Goal: Task Accomplishment & Management: Complete application form

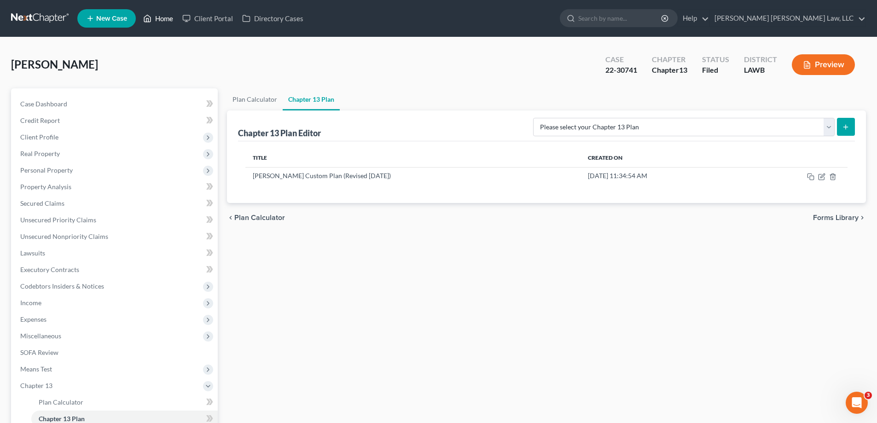
click at [170, 21] on link "Home" at bounding box center [158, 18] width 39 height 17
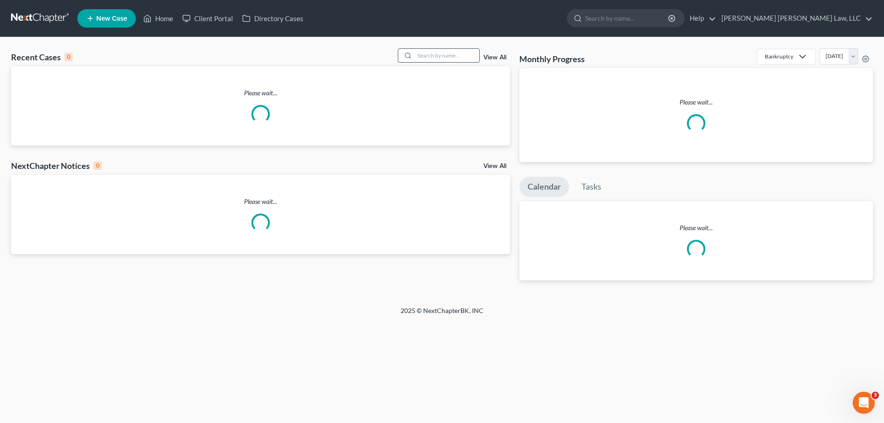
click at [432, 59] on input "search" at bounding box center [447, 55] width 64 height 13
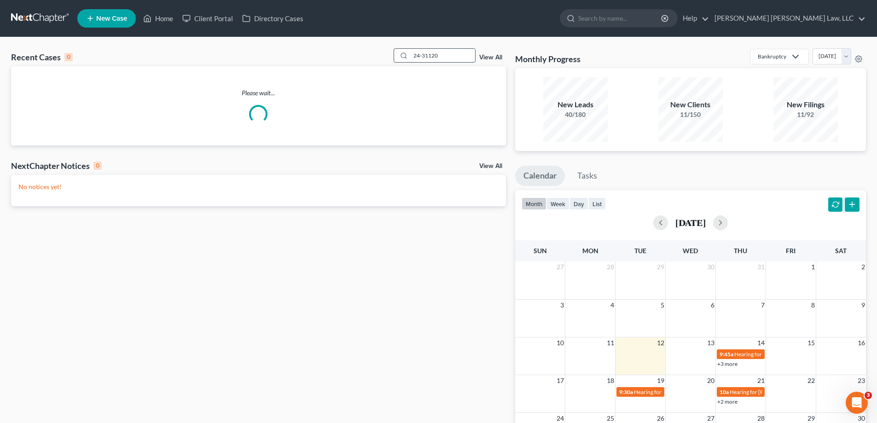
type input "24-31120"
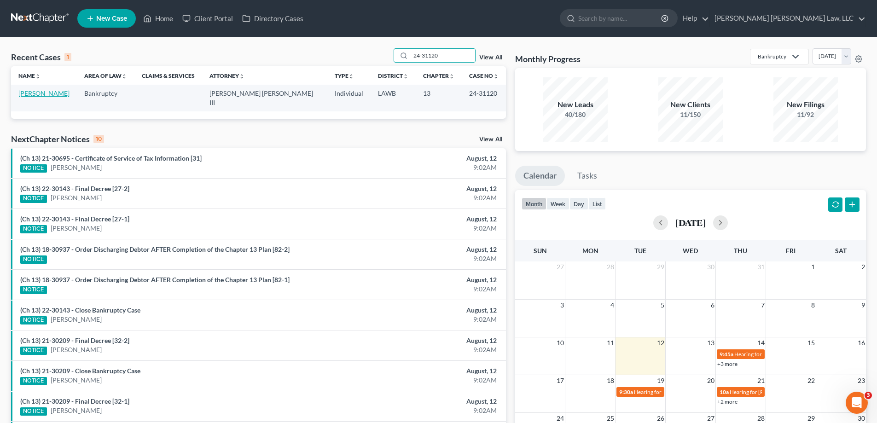
click at [38, 96] on link "[PERSON_NAME]" at bounding box center [43, 93] width 51 height 8
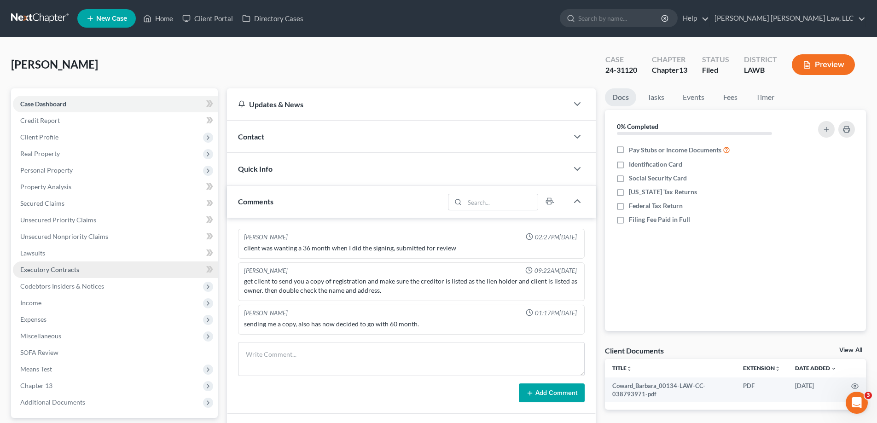
scroll to position [92, 0]
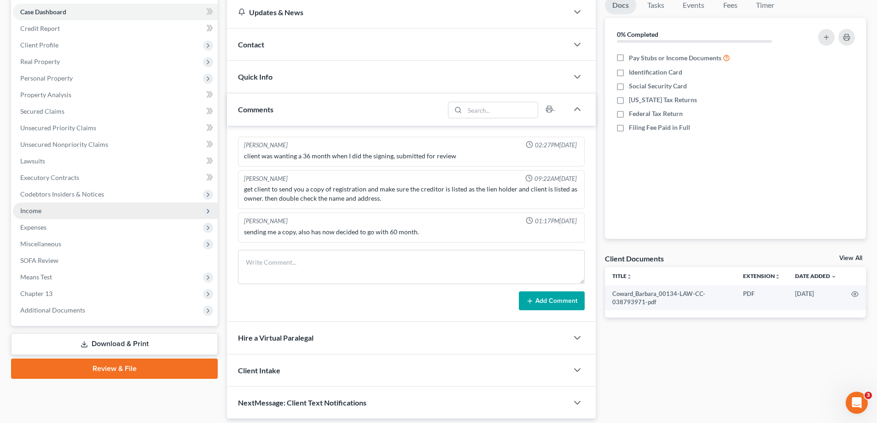
click at [38, 214] on span "Income" at bounding box center [30, 211] width 21 height 8
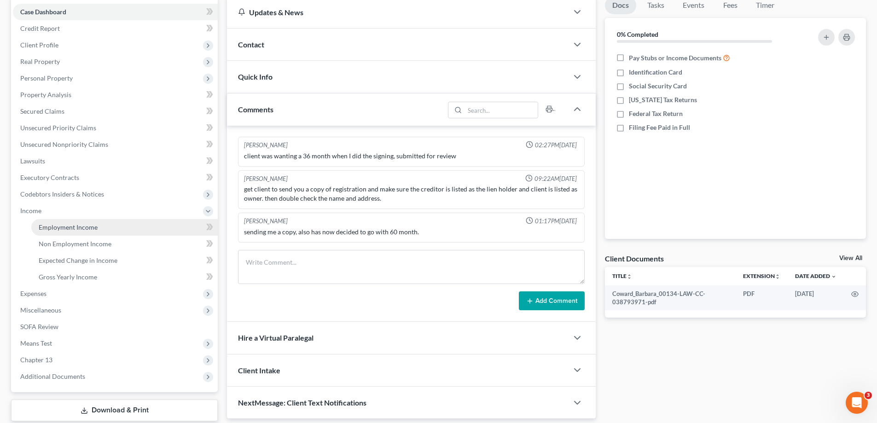
click at [68, 227] on span "Employment Income" at bounding box center [68, 227] width 59 height 8
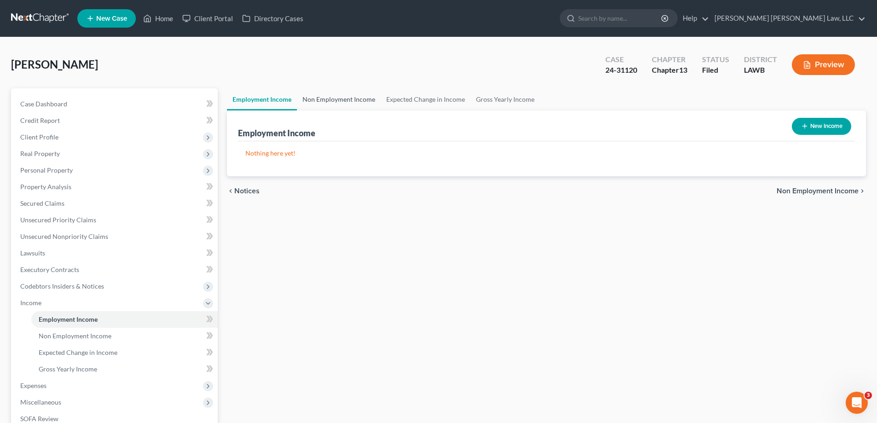
click at [329, 99] on link "Non Employment Income" at bounding box center [339, 99] width 84 height 22
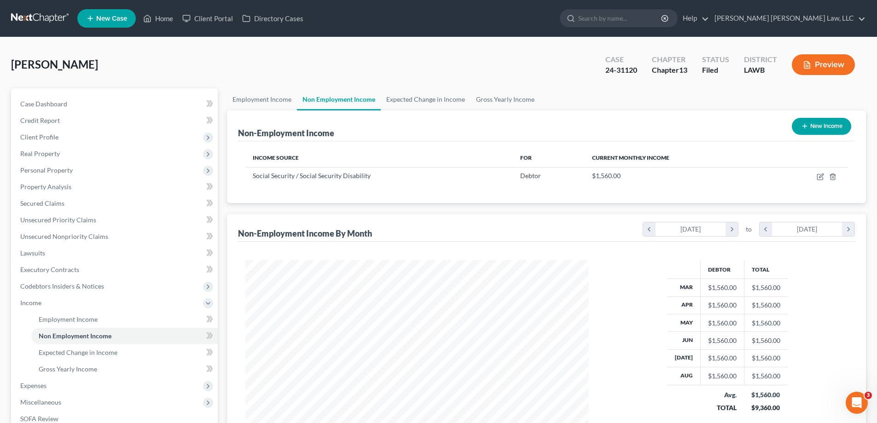
scroll to position [149, 0]
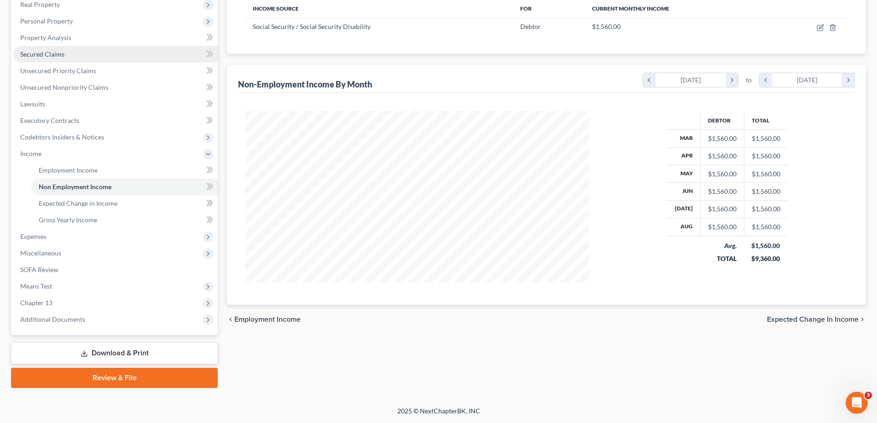
click at [54, 59] on link "Secured Claims" at bounding box center [115, 54] width 205 height 17
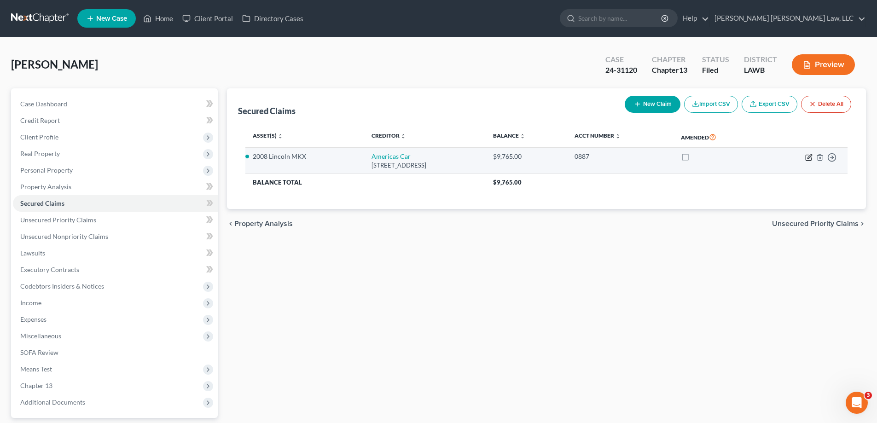
click at [808, 156] on icon "button" at bounding box center [808, 157] width 7 height 7
select select "2"
select select "0"
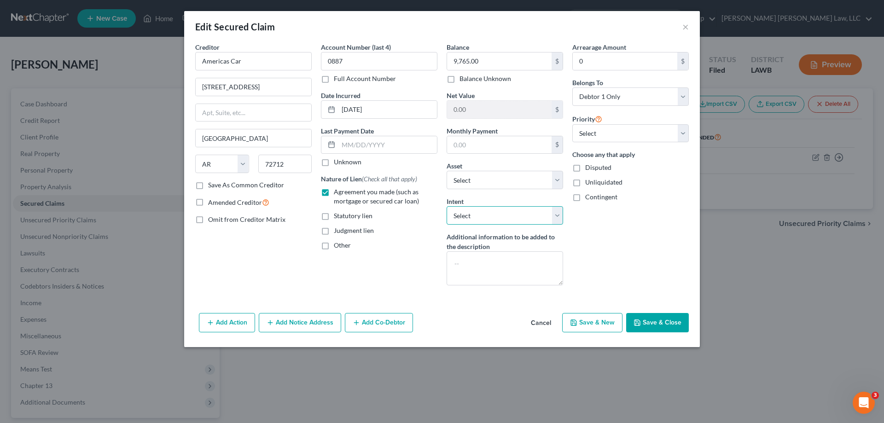
click at [475, 215] on select "Select Surrender Redeem Reaffirm Avoid Other" at bounding box center [504, 215] width 116 height 18
select select "0"
click at [446, 206] on select "Select Surrender Redeem Reaffirm Avoid Other" at bounding box center [504, 215] width 116 height 18
drag, startPoint x: 654, startPoint y: 321, endPoint x: 195, endPoint y: 400, distance: 466.0
click at [651, 321] on button "Save & Close" at bounding box center [657, 322] width 63 height 19
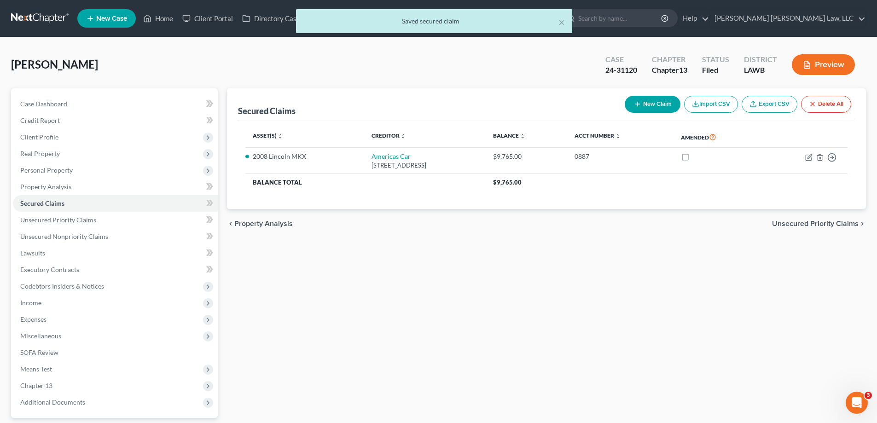
scroll to position [83, 0]
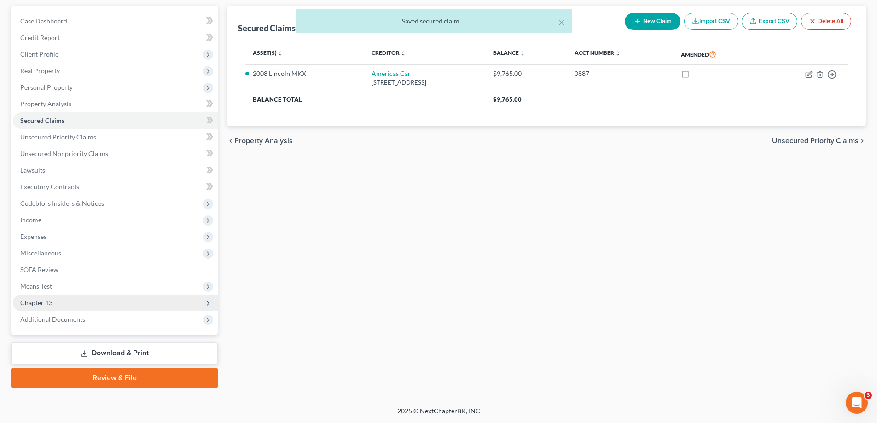
click at [58, 307] on span "Chapter 13" at bounding box center [115, 303] width 205 height 17
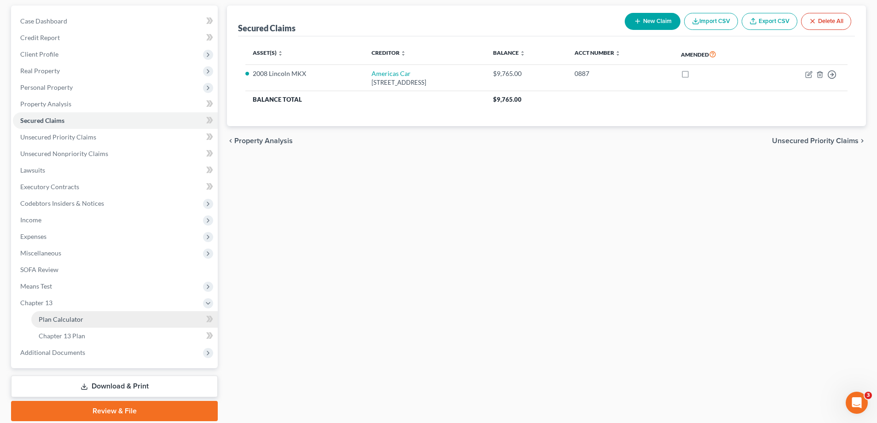
click at [68, 318] on span "Plan Calculator" at bounding box center [61, 319] width 45 height 8
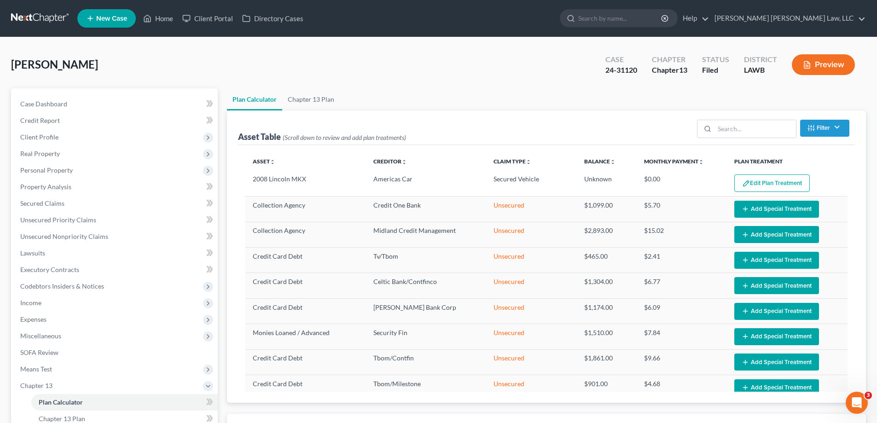
select select "59"
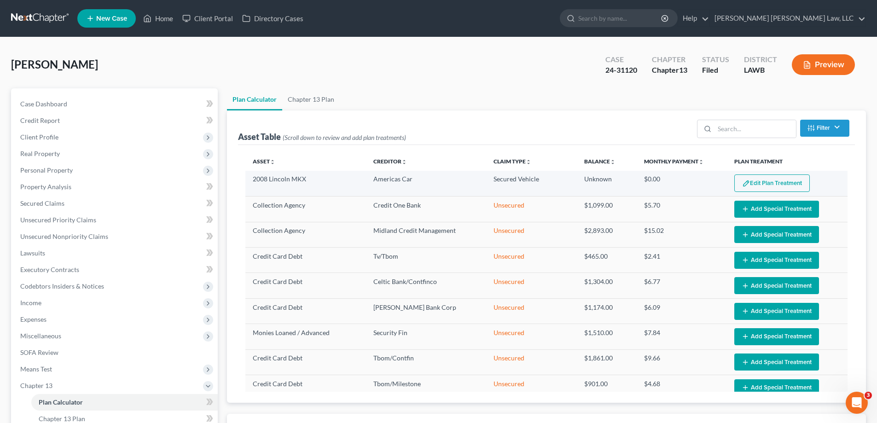
click at [752, 181] on button "Edit Plan Treatment" at bounding box center [771, 182] width 75 height 17
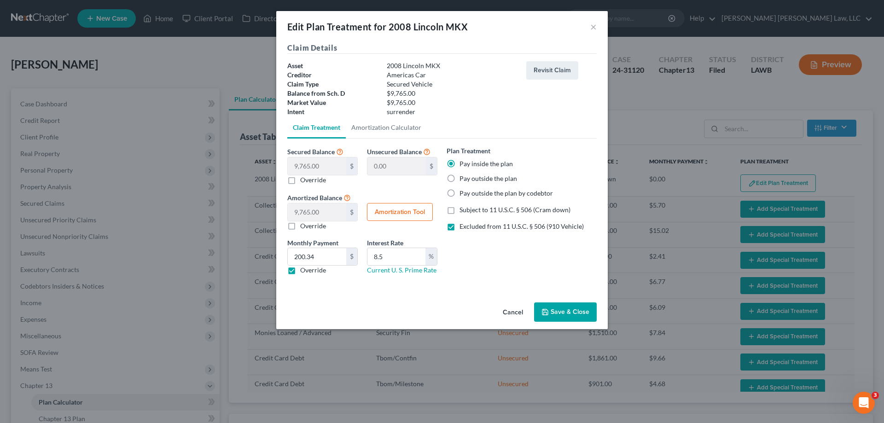
click at [459, 227] on label "Excluded from 11 U.S.C. § 506 (910 Vehicle)" at bounding box center [521, 226] width 124 height 9
click at [463, 227] on input "Excluded from 11 U.S.C. § 506 (910 Vehicle)" at bounding box center [466, 225] width 6 height 6
checkbox input "false"
click at [567, 316] on button "Save & Close" at bounding box center [565, 311] width 63 height 19
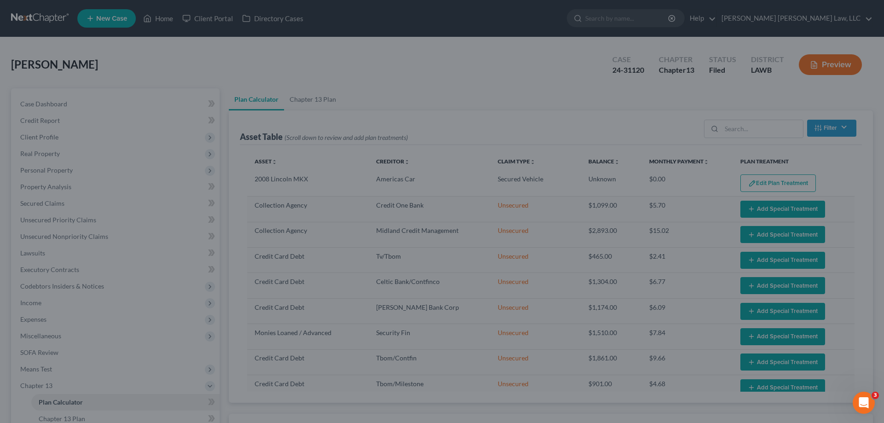
select select "59"
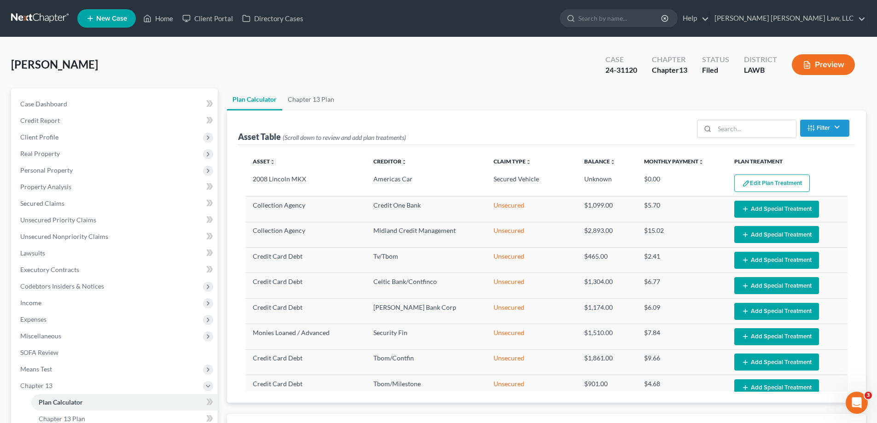
scroll to position [184, 0]
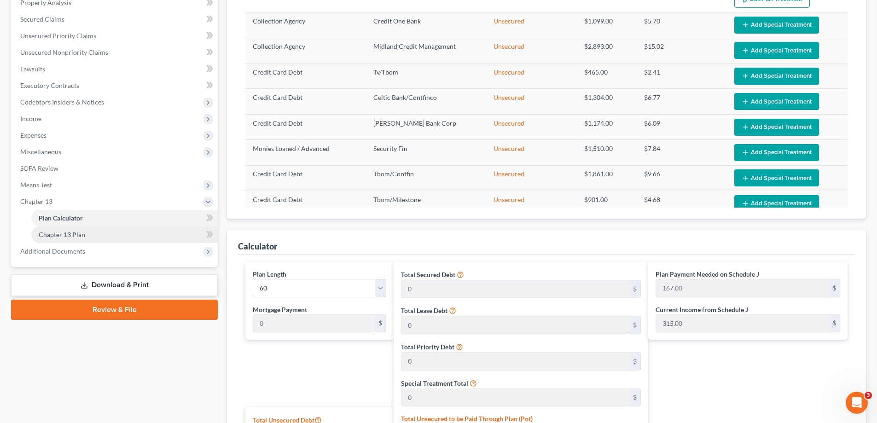
click at [70, 235] on span "Chapter 13 Plan" at bounding box center [62, 235] width 46 height 8
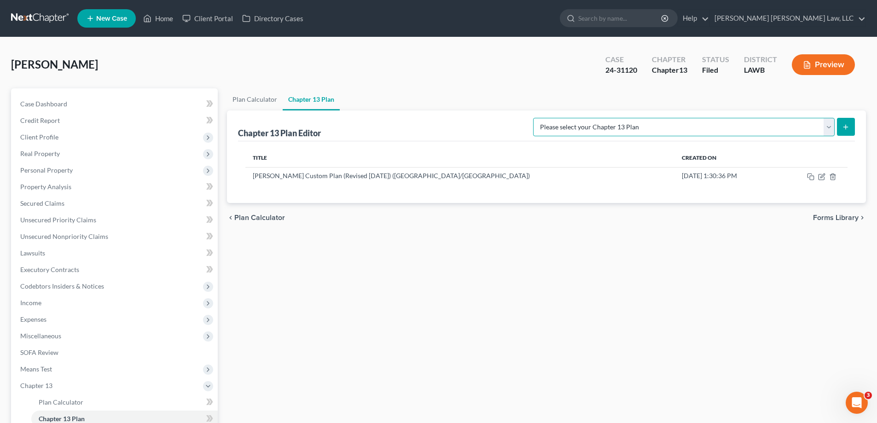
click at [830, 128] on select "Please select your Chapter 13 Plan [PERSON_NAME] Custom Plan (Revised [DATE]) […" at bounding box center [683, 127] width 301 height 18
select select "1"
click at [630, 118] on select "Please select your Chapter 13 Plan [PERSON_NAME] Custom Plan (Revised [DATE]) […" at bounding box center [683, 127] width 301 height 18
click at [850, 123] on button "submit" at bounding box center [846, 127] width 18 height 18
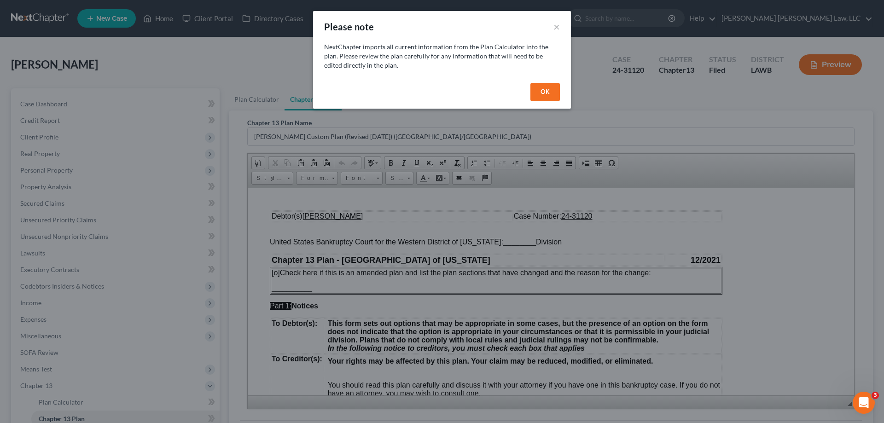
click at [548, 86] on button "OK" at bounding box center [544, 92] width 29 height 18
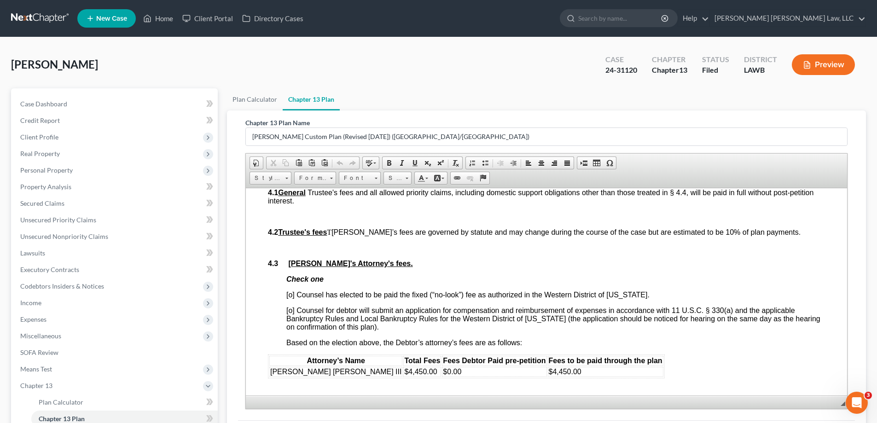
scroll to position [1197, 0]
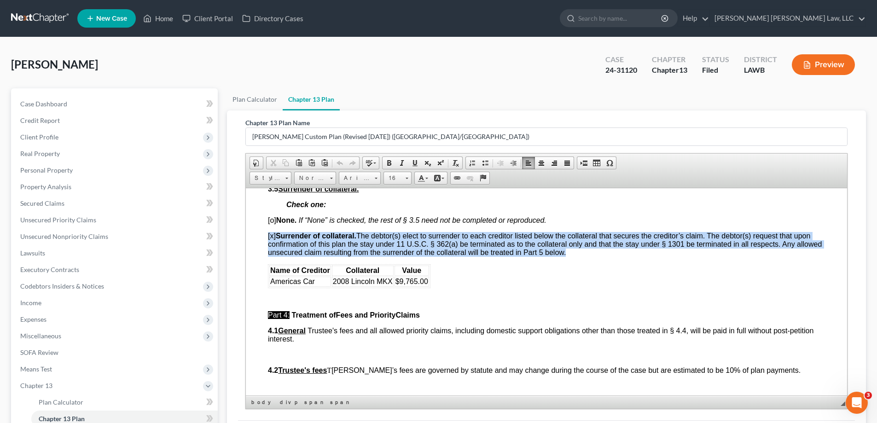
drag, startPoint x: 263, startPoint y: 237, endPoint x: 513, endPoint y: 285, distance: 255.0
click at [513, 285] on html "Debtor(s) [PERSON_NAME] Case Number: 24-31120 United States Bankruptcy Court fo…" at bounding box center [546, 423] width 601 height 2865
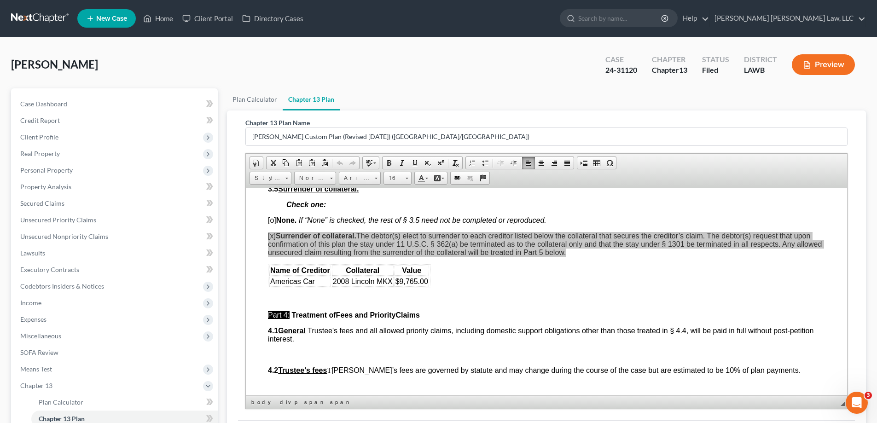
scroll to position [0, 0]
click at [479, 289] on span "Context Menu Options" at bounding box center [478, 287] width 7 height 7
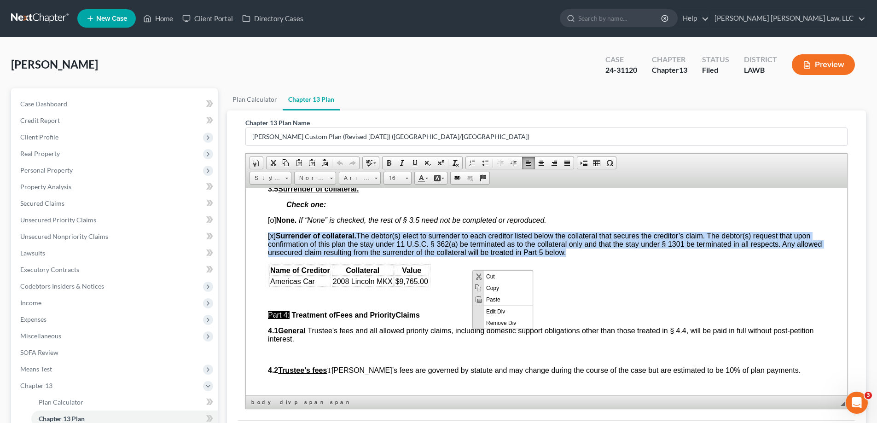
copy span "[x] Surrender of collateral. The debtor(s) elect to surrender to each creditor …"
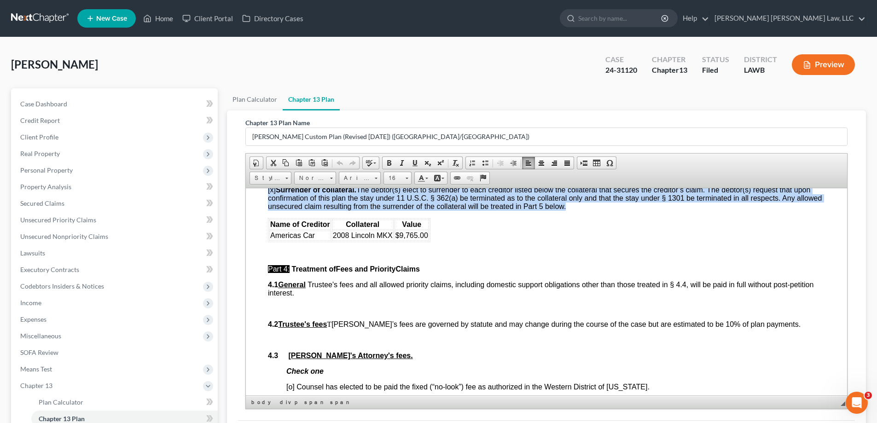
scroll to position [116, 0]
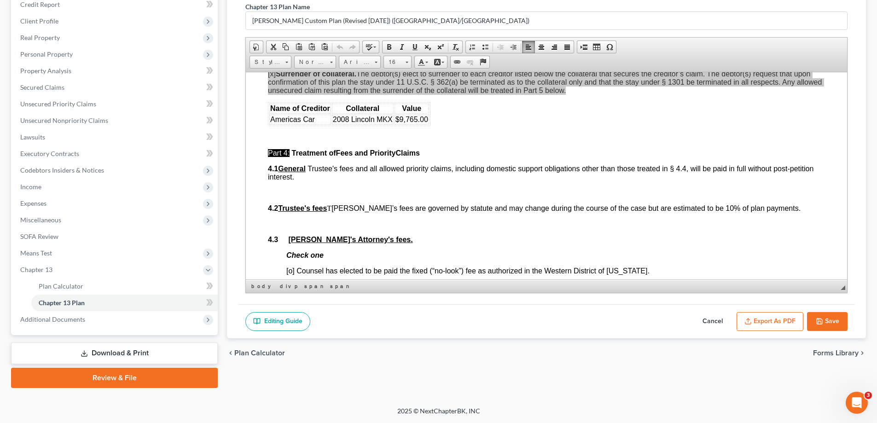
click at [722, 321] on button "Cancel" at bounding box center [712, 321] width 41 height 19
select select "1"
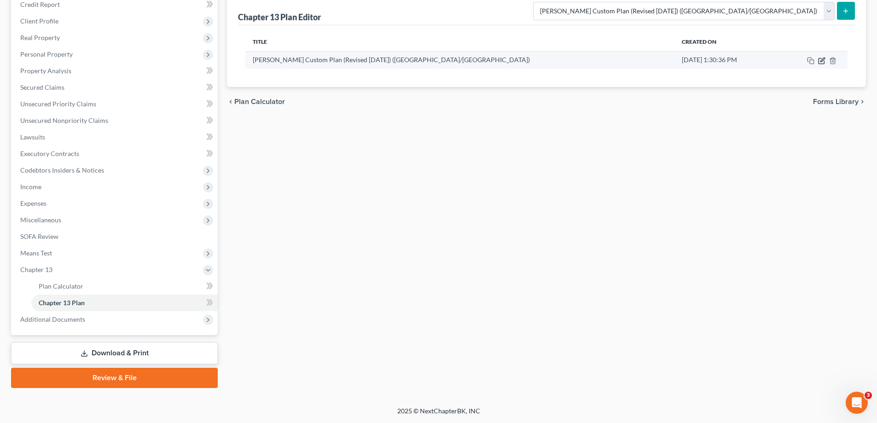
click at [820, 57] on icon "button" at bounding box center [821, 60] width 7 height 7
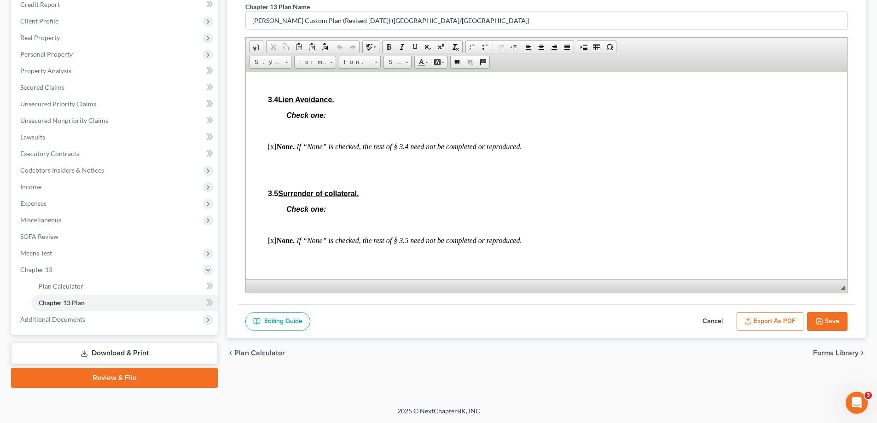
scroll to position [1243, 0]
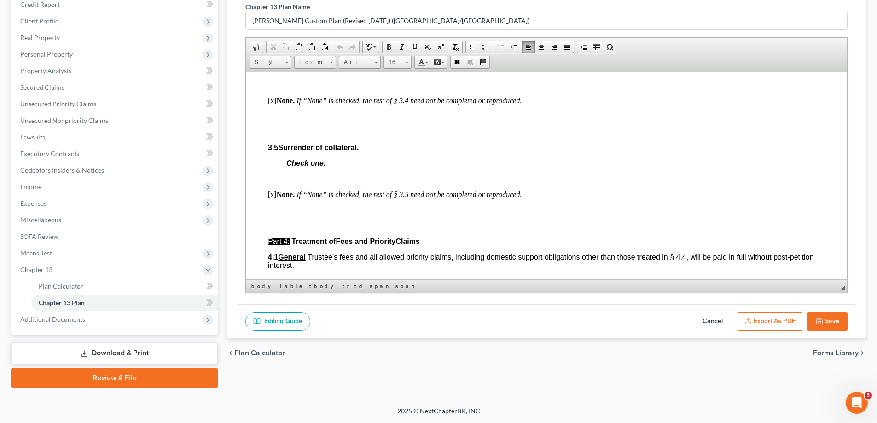
click at [287, 183] on p at bounding box center [555, 178] width 538 height 8
click at [307, 189] on span "Paste" at bounding box center [323, 191] width 49 height 12
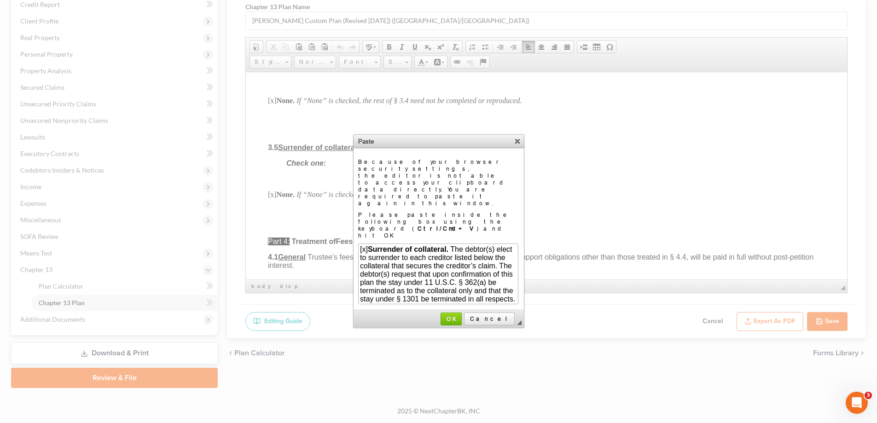
scroll to position [78, 0]
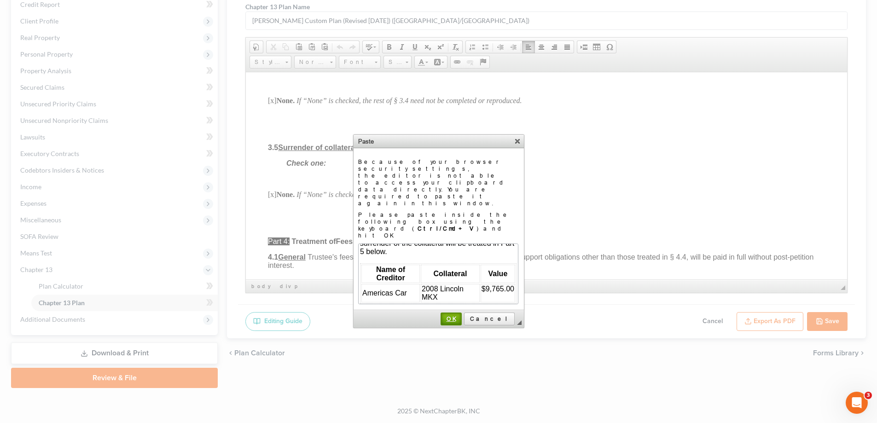
click at [461, 315] on span "OK" at bounding box center [450, 318] width 19 height 7
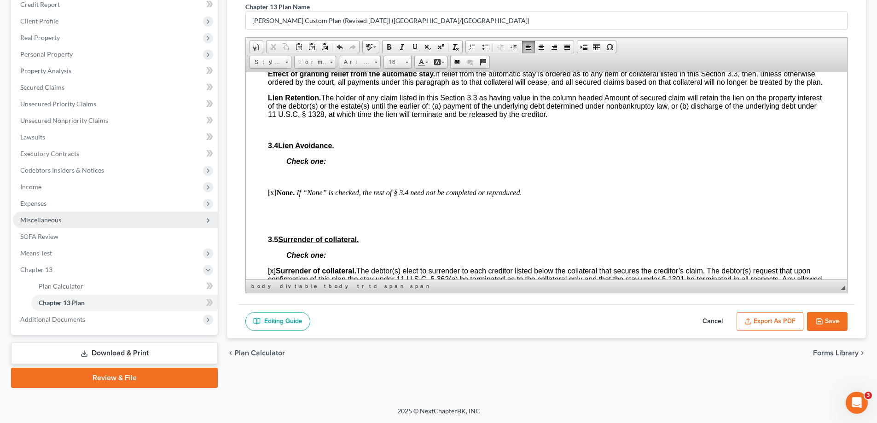
scroll to position [1289, 0]
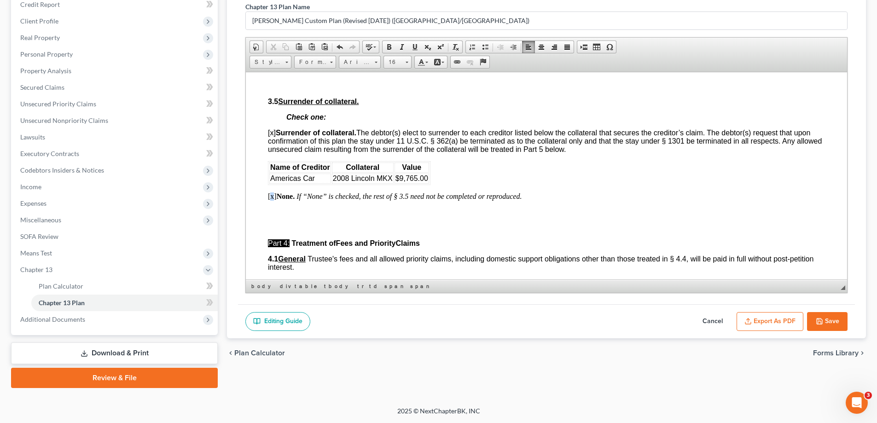
click at [272, 200] on p "[x] None. If “None” is checked, the rest of § 3.5 need not be completed or repr…" at bounding box center [546, 196] width 557 height 8
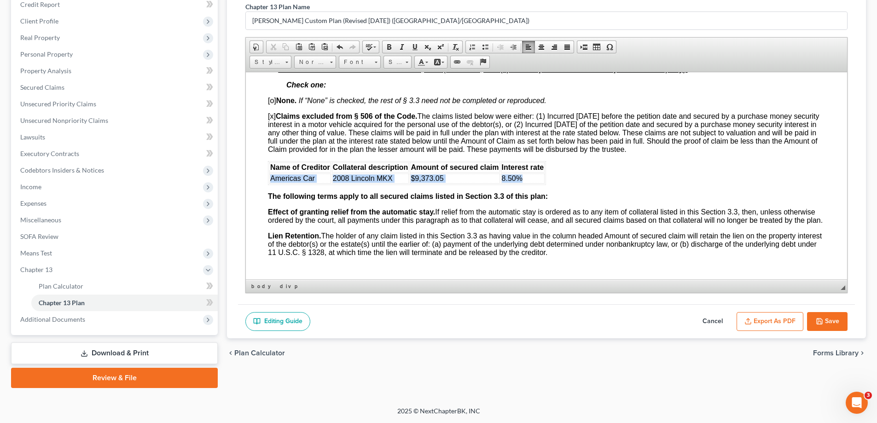
drag, startPoint x: 271, startPoint y: 176, endPoint x: 525, endPoint y: 176, distance: 254.1
click at [525, 176] on tr "Americas Car 2008 Lincoln MKX $9,373.05 8.50%" at bounding box center [406, 178] width 275 height 10
click at [272, 118] on span "[x] Claims excluded from § 506 of the Code. The claims listed below were either…" at bounding box center [543, 132] width 551 height 41
click at [274, 101] on span "[o] None. If “None” is checked, the rest of § 3.3 need not be completed or repr…" at bounding box center [407, 100] width 278 height 8
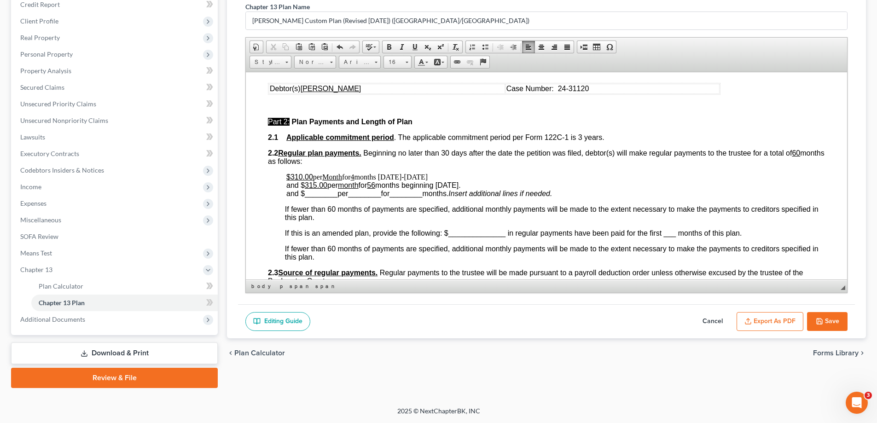
scroll to position [322, 0]
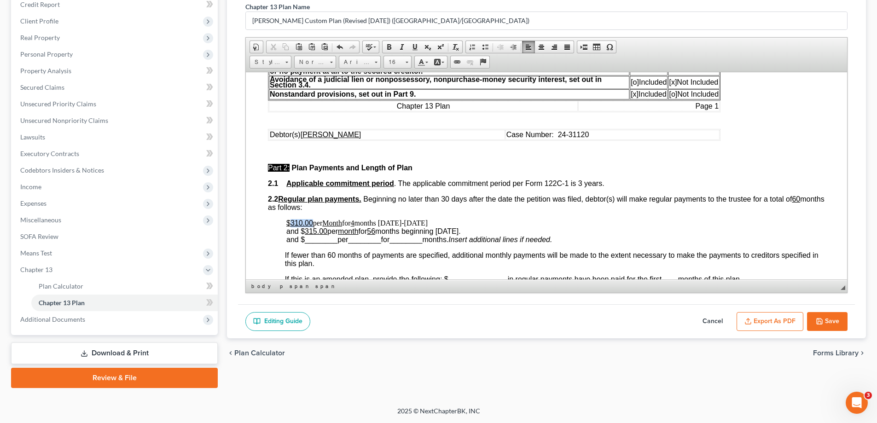
drag, startPoint x: 290, startPoint y: 221, endPoint x: 313, endPoint y: 221, distance: 22.6
click at [313, 221] on p "$310.00 per Month for 4 months [DATE]-[DATE] and $ 315.00 per month for 56 mont…" at bounding box center [555, 231] width 538 height 25
drag, startPoint x: 405, startPoint y: 222, endPoint x: 574, endPoint y: 219, distance: 168.9
click at [574, 219] on p "$3,445.00 has been paid in for the first per Month for 4 months [DATE]-[DATE] a…" at bounding box center [555, 231] width 538 height 25
click at [348, 231] on u "month" at bounding box center [348, 231] width 20 height 8
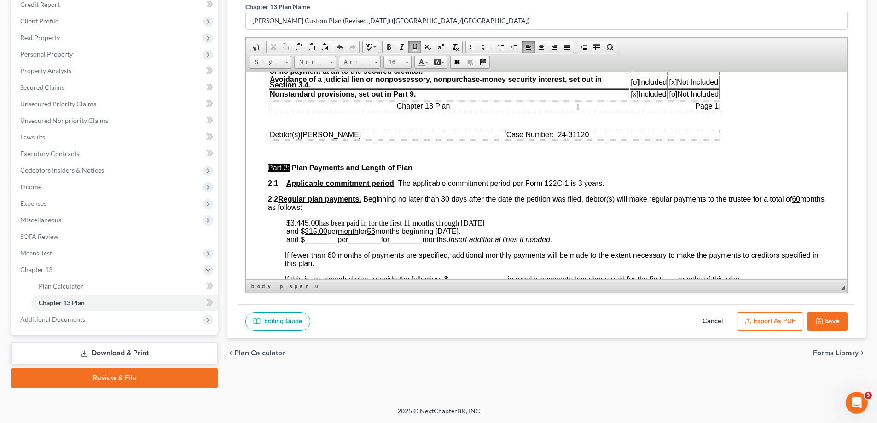
click at [424, 231] on span "and $ 315.00 per month for 56 months beginning [DATE]." at bounding box center [373, 231] width 174 height 8
drag, startPoint x: 286, startPoint y: 221, endPoint x: 511, endPoint y: 213, distance: 225.7
click at [372, 69] on span "Font Font" at bounding box center [361, 63] width 45 height 15
click at [373, 66] on link "Font" at bounding box center [360, 62] width 42 height 13
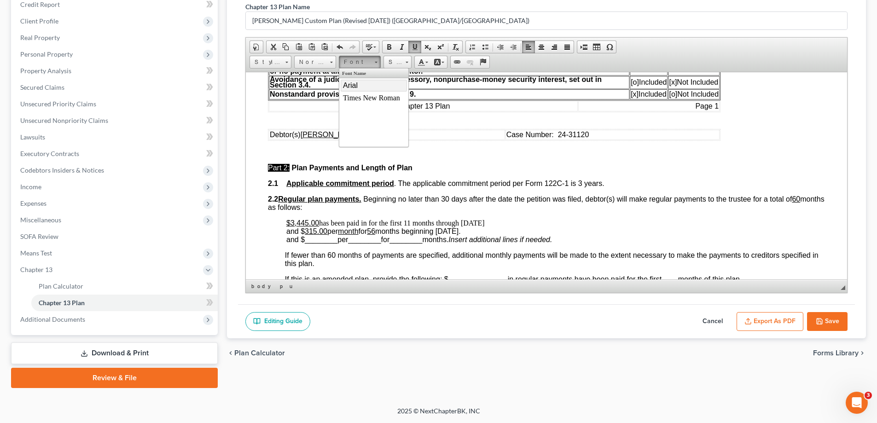
scroll to position [0, 0]
click at [371, 86] on link "Arial" at bounding box center [374, 85] width 66 height 12
click at [410, 62] on link "Size" at bounding box center [397, 62] width 28 height 13
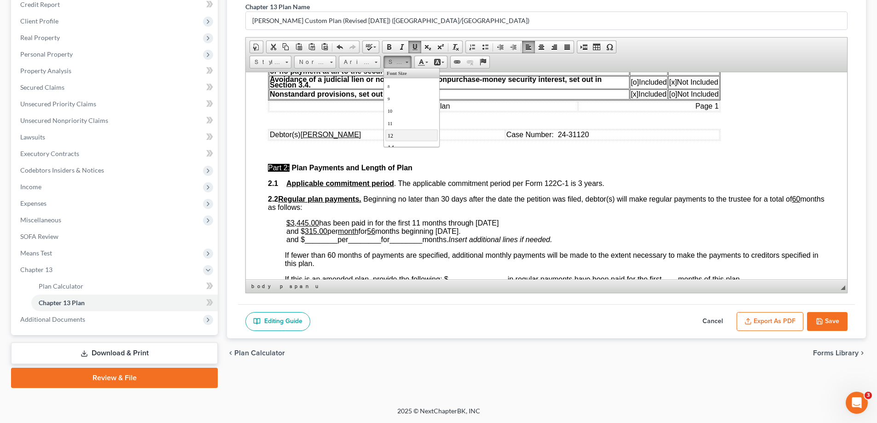
scroll to position [46, 0]
drag, startPoint x: 399, startPoint y: 118, endPoint x: 539, endPoint y: 113, distance: 140.4
click at [399, 118] on link "16" at bounding box center [411, 114] width 52 height 12
click at [492, 204] on p "2.2 Regular plan payments. Beginning no later than 30 days after the date the p…" at bounding box center [546, 203] width 557 height 17
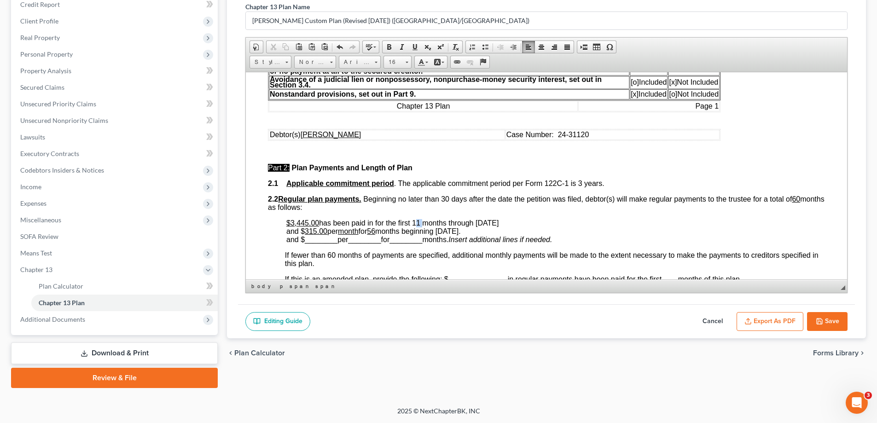
drag, startPoint x: 414, startPoint y: 222, endPoint x: 422, endPoint y: 224, distance: 8.0
click at [422, 224] on span "$3,445.00 has been paid in for the first 11 months through [DATE]" at bounding box center [392, 223] width 212 height 8
click at [416, 46] on span at bounding box center [414, 46] width 7 height 7
drag, startPoint x: 276, startPoint y: 206, endPoint x: 281, endPoint y: 207, distance: 5.7
click at [792, 203] on u "60" at bounding box center [796, 199] width 8 height 8
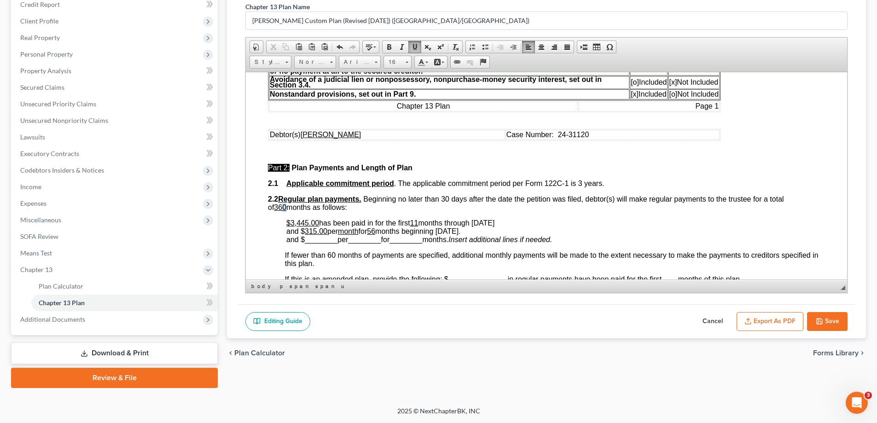
click at [286, 208] on u "360" at bounding box center [280, 207] width 12 height 8
drag, startPoint x: 305, startPoint y: 230, endPoint x: 315, endPoint y: 231, distance: 10.2
click at [315, 231] on u "315.00" at bounding box center [316, 231] width 23 height 8
click at [375, 231] on u "56" at bounding box center [371, 231] width 8 height 8
drag, startPoint x: 444, startPoint y: 231, endPoint x: 549, endPoint y: 234, distance: 104.5
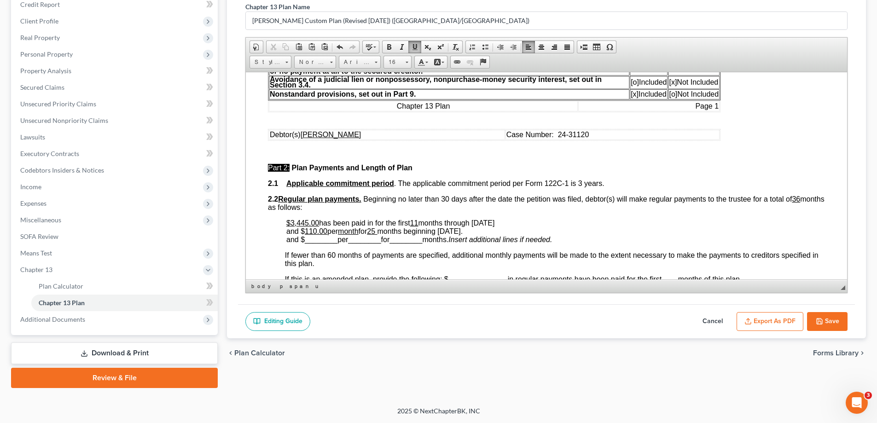
click at [549, 234] on p "$3,445.00 has been paid in for the first 11 months through [DATE] and $ 110.00 …" at bounding box center [555, 231] width 538 height 25
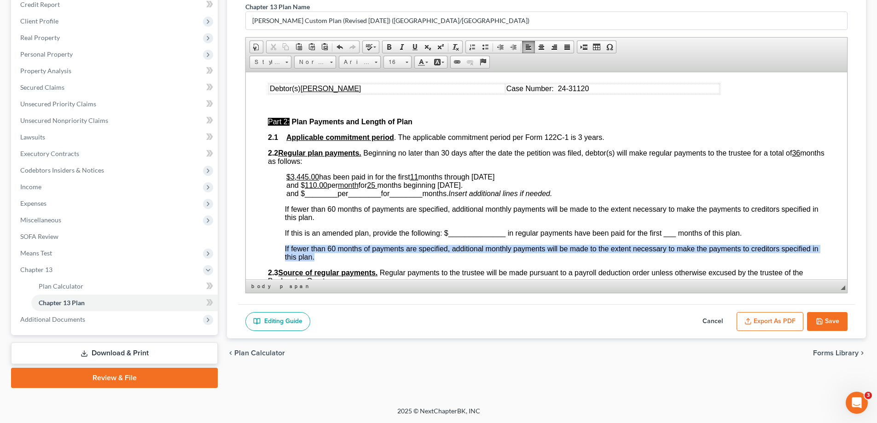
drag, startPoint x: 282, startPoint y: 248, endPoint x: 339, endPoint y: 257, distance: 57.8
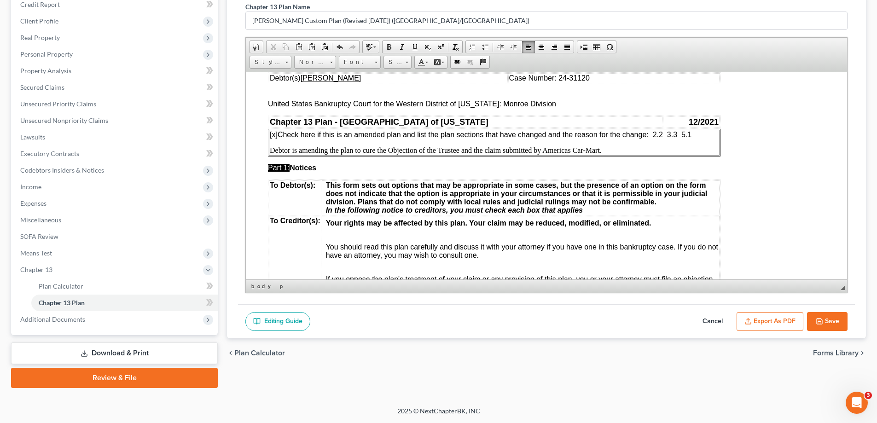
scroll to position [0, 0]
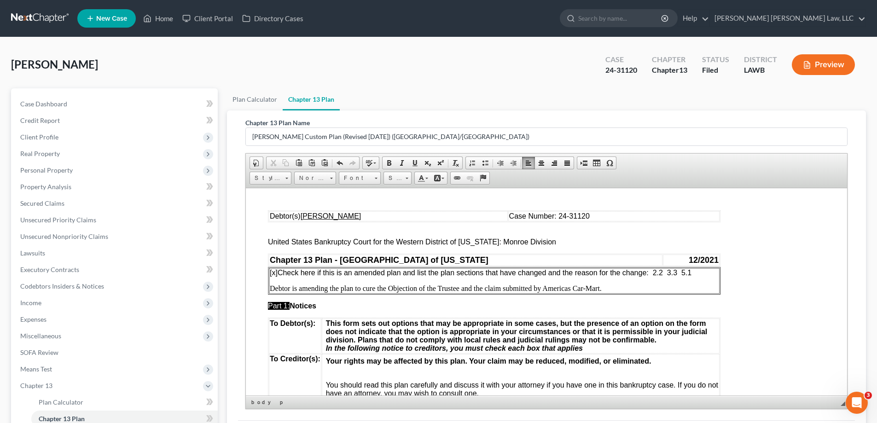
drag, startPoint x: 654, startPoint y: 272, endPoint x: 709, endPoint y: 270, distance: 54.8
click at [709, 270] on p "[x] Check here if this is an amended plan and list the plan sections that have …" at bounding box center [494, 272] width 449 height 8
click at [666, 274] on span "[x] Check here if this is an amended plan and list the plan sections that have …" at bounding box center [480, 272] width 420 height 8
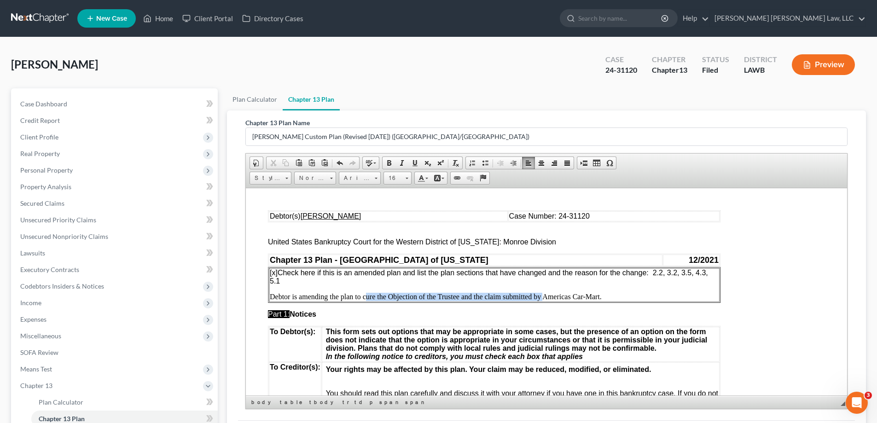
drag, startPoint x: 364, startPoint y: 295, endPoint x: 543, endPoint y: 298, distance: 178.6
click at [543, 298] on p "Debtor is amending the plan to cure the Objection of the Trustee and the claim …" at bounding box center [494, 296] width 449 height 8
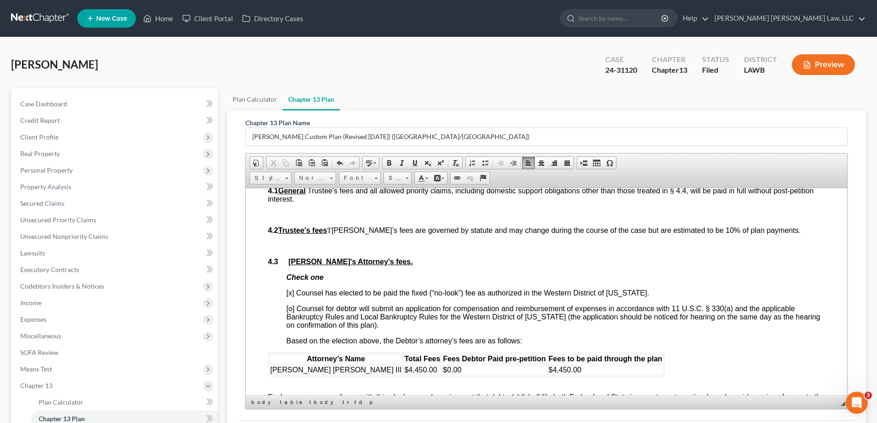
scroll to position [1565, 0]
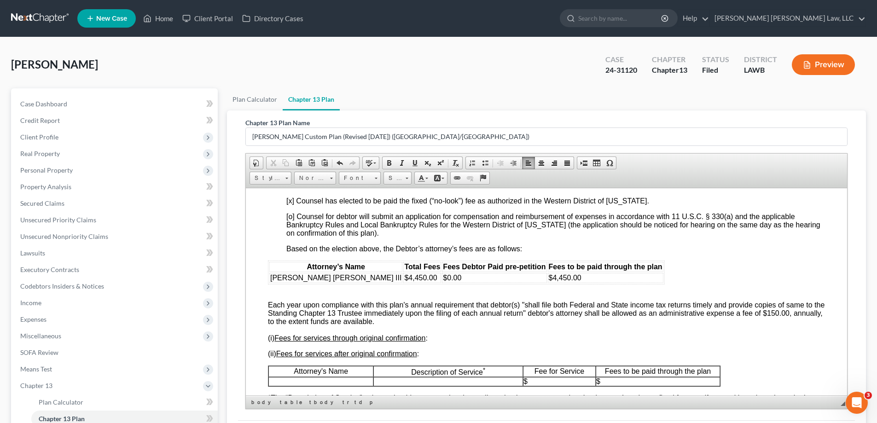
click at [311, 375] on p "Attorney's Name" at bounding box center [321, 371] width 104 height 8
click at [310, 385] on p at bounding box center [321, 381] width 104 height 8
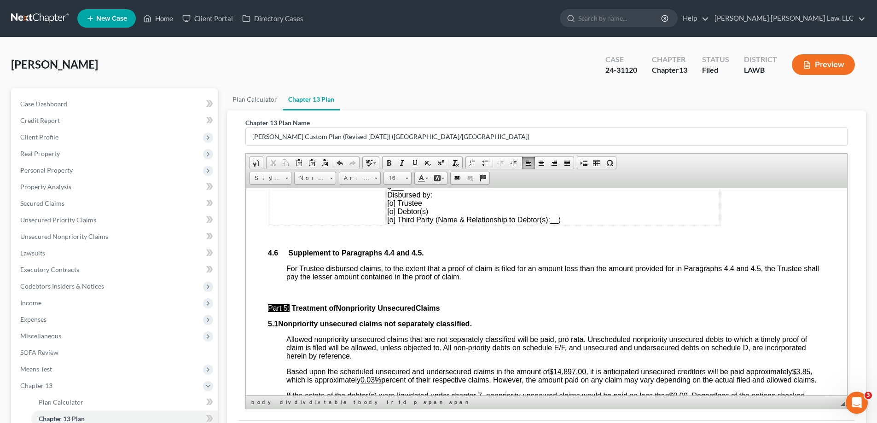
scroll to position [2071, 0]
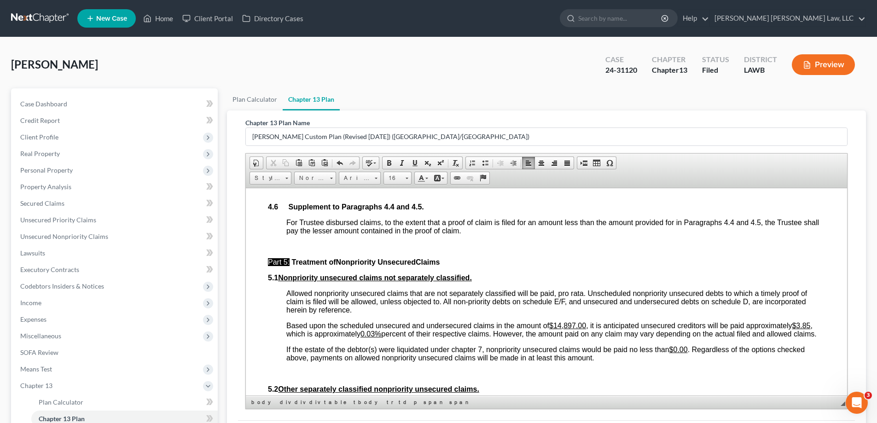
click at [366, 333] on u "0.03%" at bounding box center [370, 334] width 21 height 8
drag, startPoint x: 556, startPoint y: 323, endPoint x: 587, endPoint y: 326, distance: 31.5
click at [586, 326] on u "$14,897.00" at bounding box center [567, 325] width 37 height 8
drag, startPoint x: 799, startPoint y: 327, endPoint x: 815, endPoint y: 326, distance: 16.2
click at [815, 326] on span "Based upon the scheduled unsecured and undersecured claims in the amount of $10…" at bounding box center [551, 329] width 530 height 16
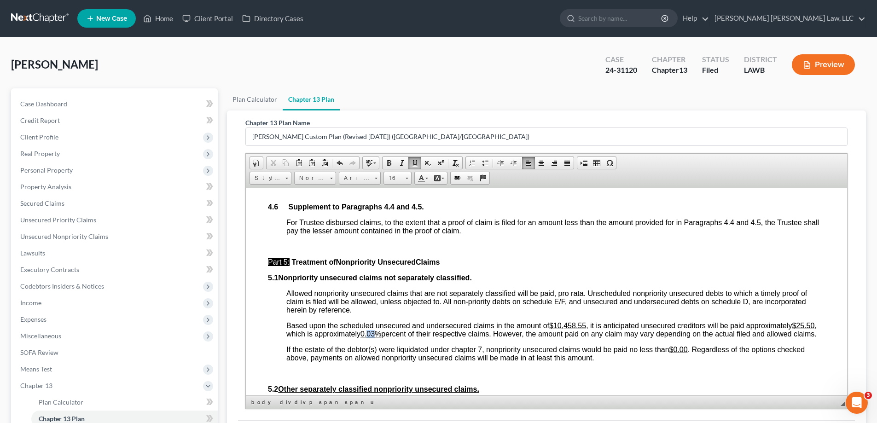
drag, startPoint x: 461, startPoint y: 332, endPoint x: 467, endPoint y: 334, distance: 6.7
click at [381, 334] on u "0.03%" at bounding box center [370, 334] width 21 height 8
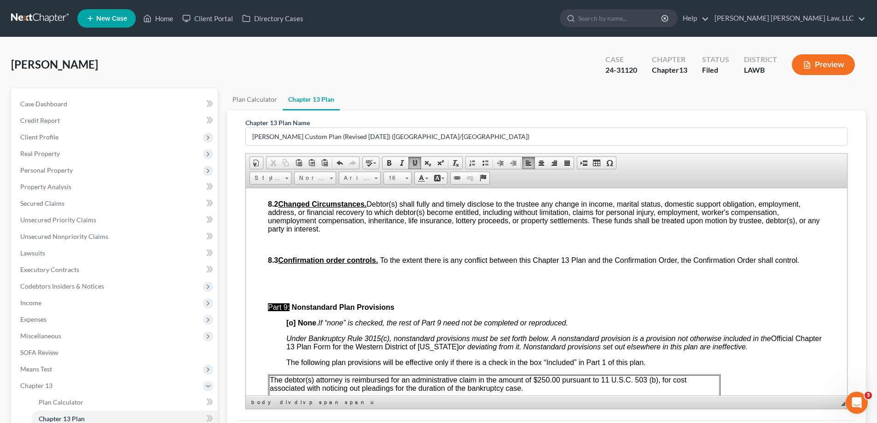
scroll to position [2669, 0]
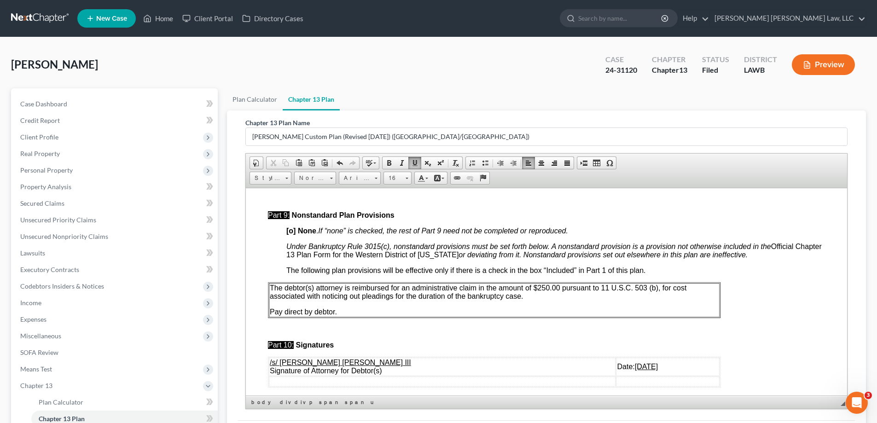
drag, startPoint x: 589, startPoint y: 373, endPoint x: 647, endPoint y: 370, distance: 58.5
click at [647, 370] on td "Date: [DATE]" at bounding box center [668, 366] width 104 height 18
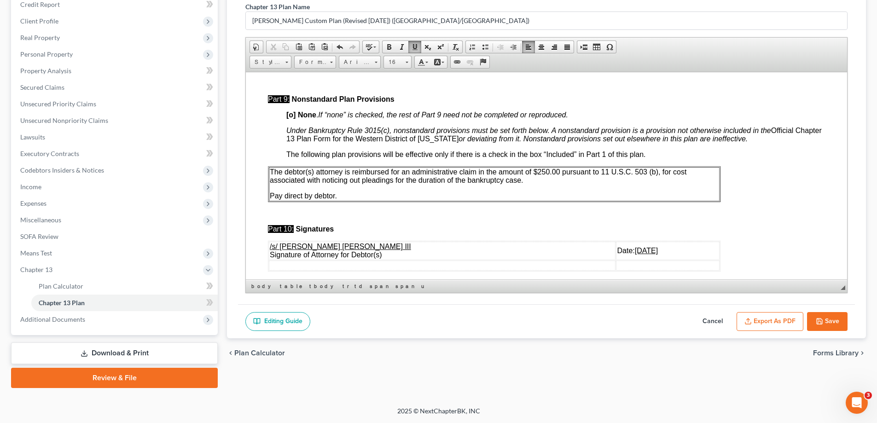
click at [821, 332] on div "Editing Guide Cancel Export as PDF Save" at bounding box center [546, 321] width 617 height 35
drag, startPoint x: 830, startPoint y: 319, endPoint x: 812, endPoint y: 335, distance: 23.5
click at [830, 320] on button "Save" at bounding box center [827, 321] width 41 height 19
select select "1"
